Goal: Task Accomplishment & Management: Manage account settings

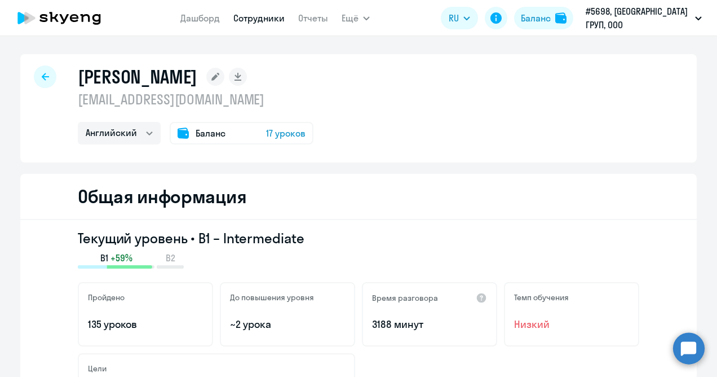
select select "english"
click at [45, 78] on div at bounding box center [45, 76] width 23 height 23
click at [42, 79] on icon at bounding box center [45, 76] width 7 height 7
click at [45, 70] on div at bounding box center [45, 76] width 23 height 23
click at [260, 17] on link "Сотрудники" at bounding box center [258, 17] width 51 height 11
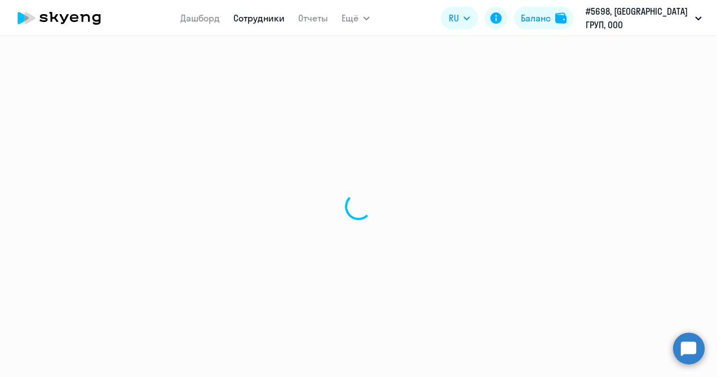
select select "30"
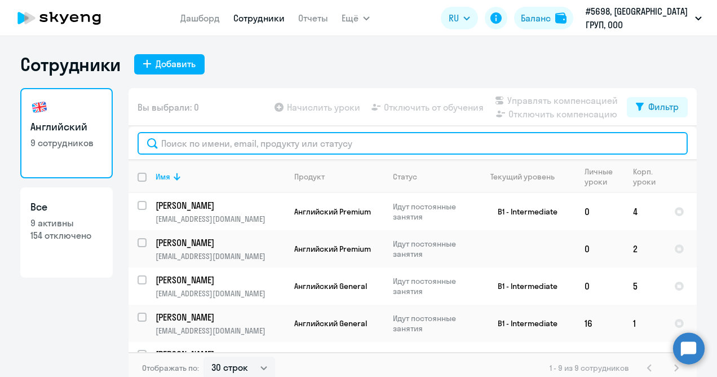
click at [227, 141] on input "text" at bounding box center [413, 143] width 550 height 23
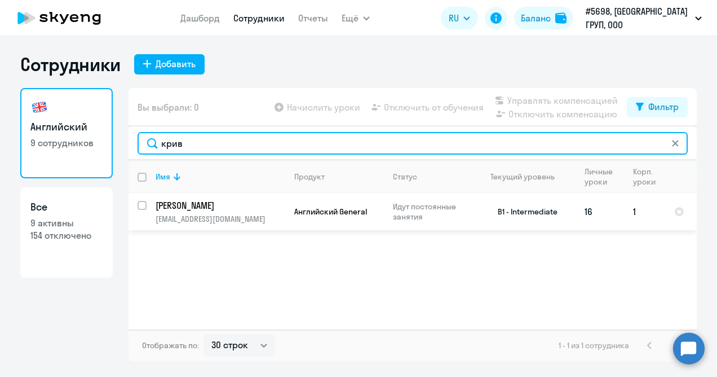
type input "крив"
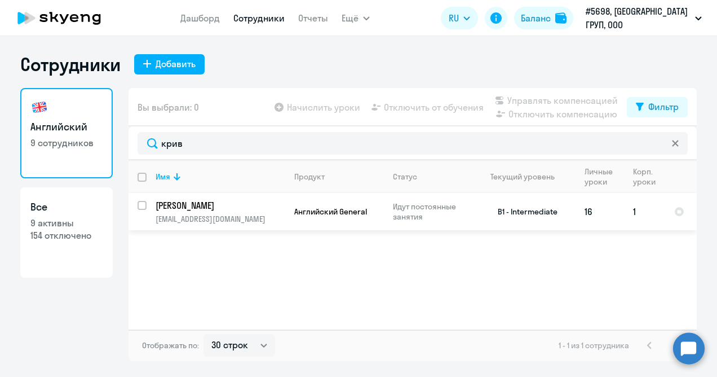
click at [144, 207] on input "select row 1587363" at bounding box center [149, 212] width 23 height 23
checkbox input "true"
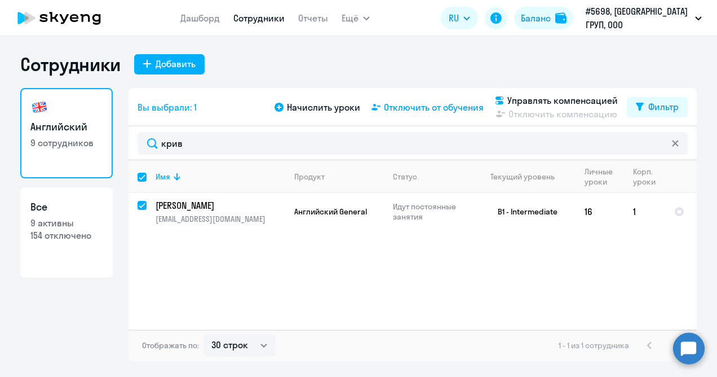
click at [439, 107] on span "Отключить от обучения" at bounding box center [434, 107] width 100 height 14
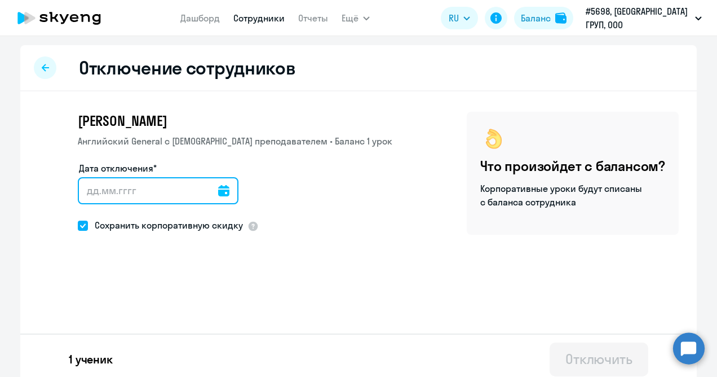
click at [195, 186] on input "Дата отключения*" at bounding box center [158, 190] width 161 height 27
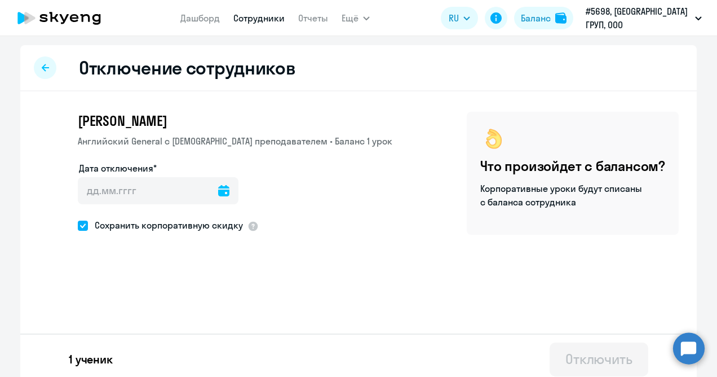
click at [218, 189] on icon at bounding box center [223, 190] width 11 height 11
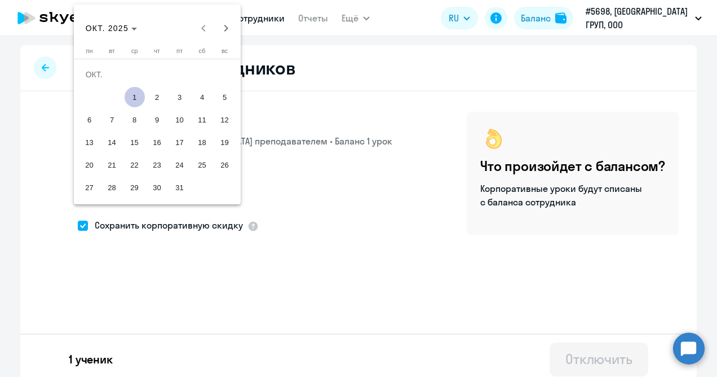
click at [133, 96] on span "1" at bounding box center [135, 97] width 20 height 20
type input "[DATE]"
